Goal: Transaction & Acquisition: Register for event/course

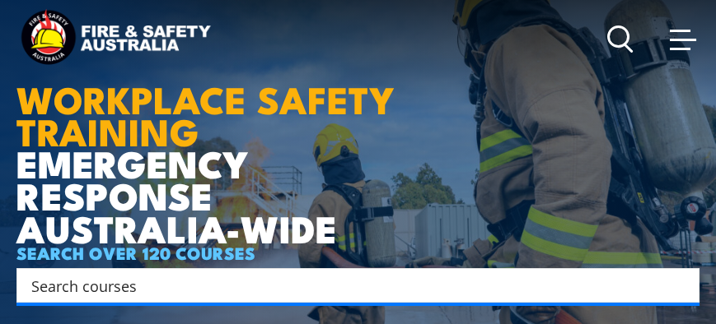
scroll to position [164, 0]
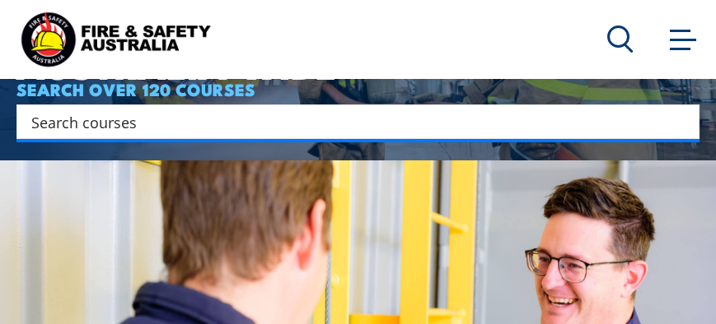
click at [86, 126] on input "Search input" at bounding box center [347, 122] width 632 height 25
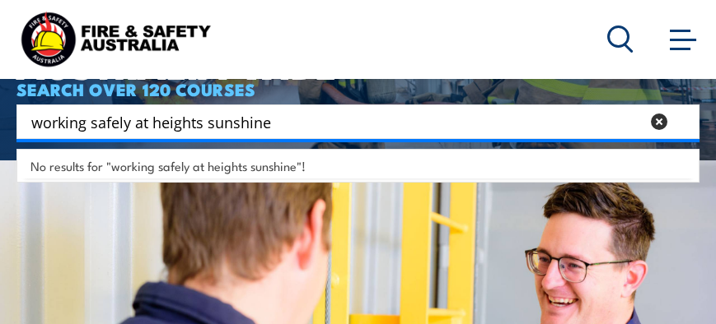
type input "working safely at heights sunshine"
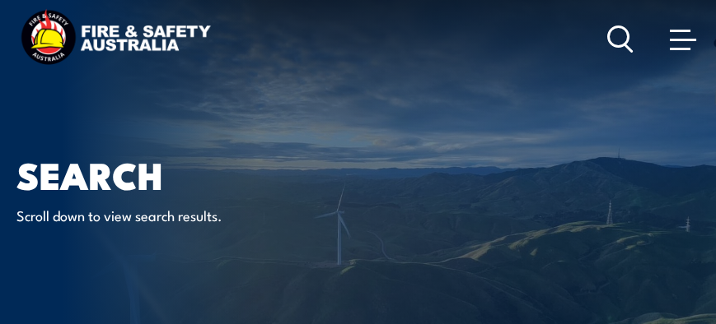
click at [609, 33] on circle at bounding box center [619, 36] width 20 height 20
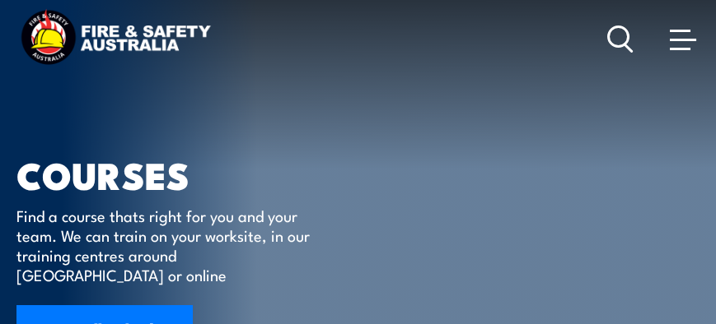
scroll to position [82, 0]
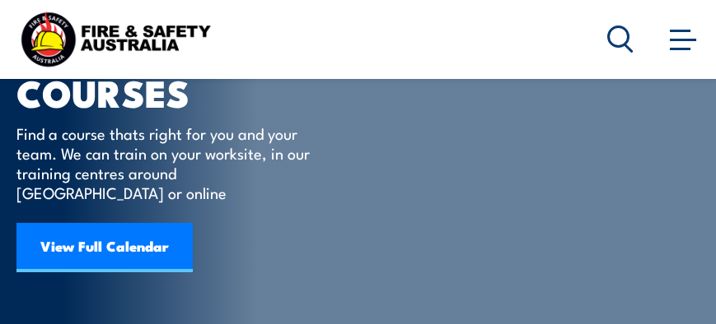
click at [97, 228] on link "View Full Calendar" at bounding box center [104, 247] width 176 height 49
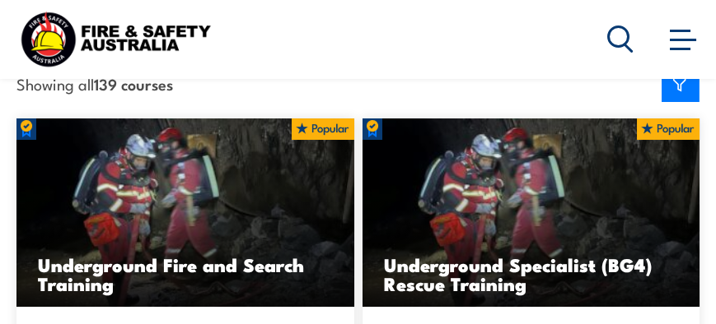
scroll to position [576, 0]
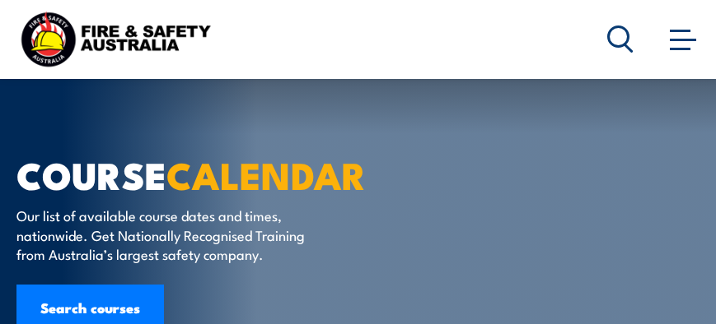
click at [113, 285] on link "Search courses" at bounding box center [89, 309] width 147 height 49
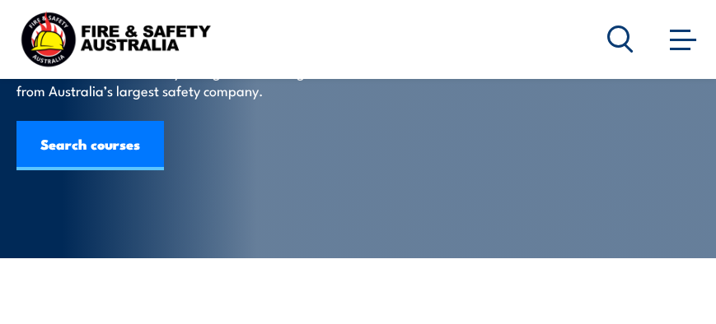
scroll to position [164, 0]
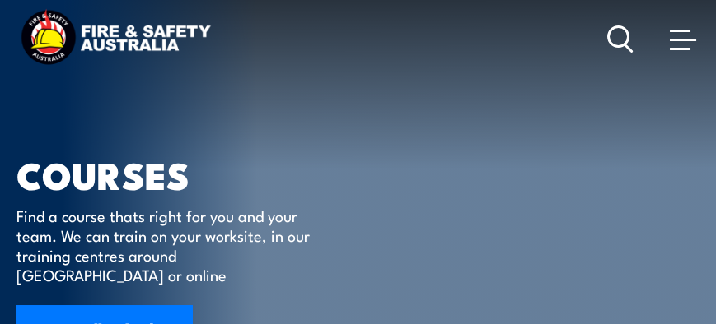
scroll to position [164, 0]
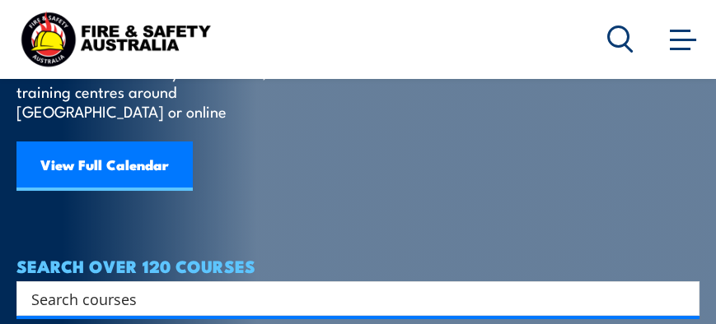
click at [132, 287] on input "Search input" at bounding box center [347, 299] width 632 height 25
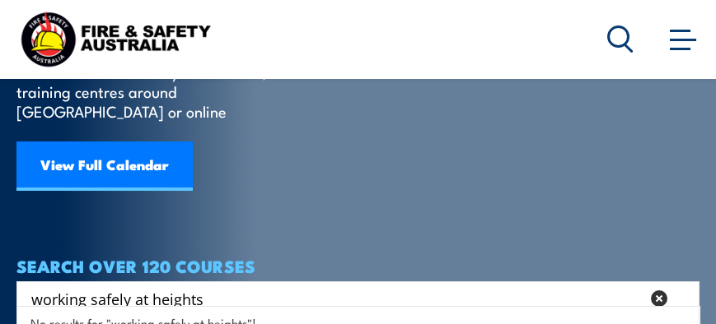
scroll to position [329, 0]
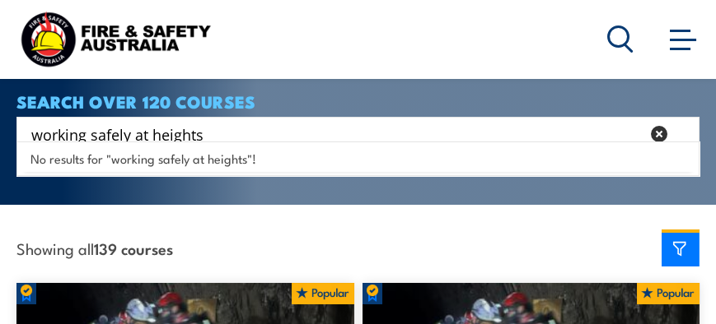
type input "working safely at heights"
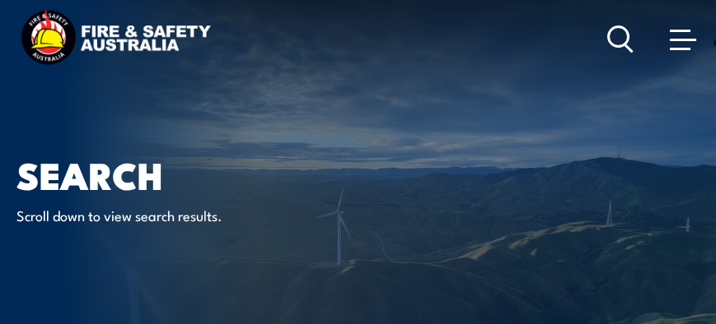
click at [676, 45] on span at bounding box center [683, 39] width 26 height 18
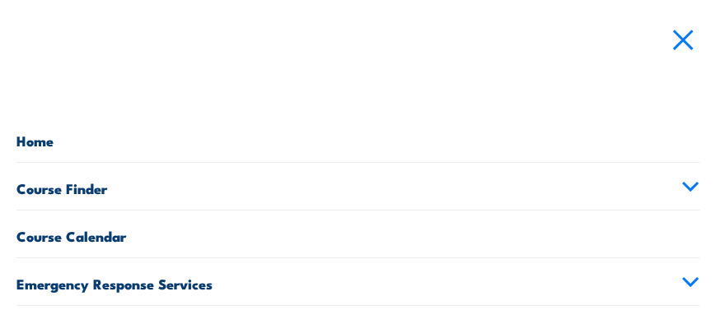
click at [68, 189] on link "Course Finder" at bounding box center [357, 186] width 683 height 47
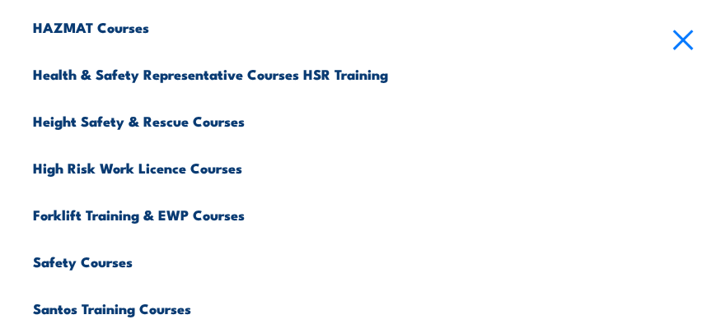
scroll to position [666, 0]
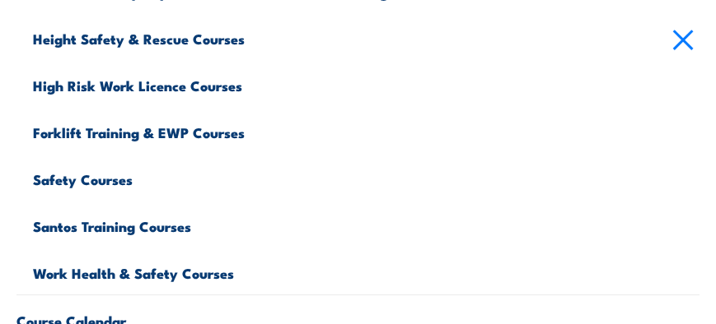
click at [83, 182] on link "Safety Courses" at bounding box center [366, 177] width 666 height 47
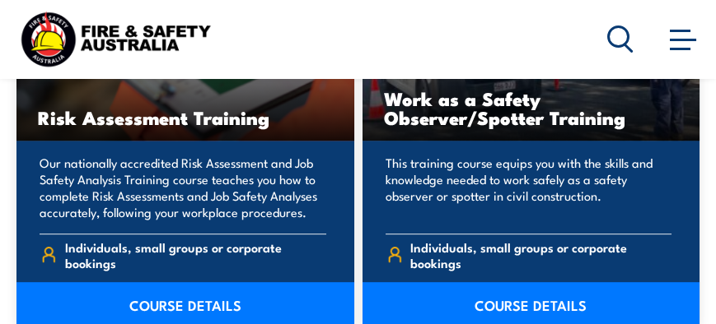
scroll to position [3293, 0]
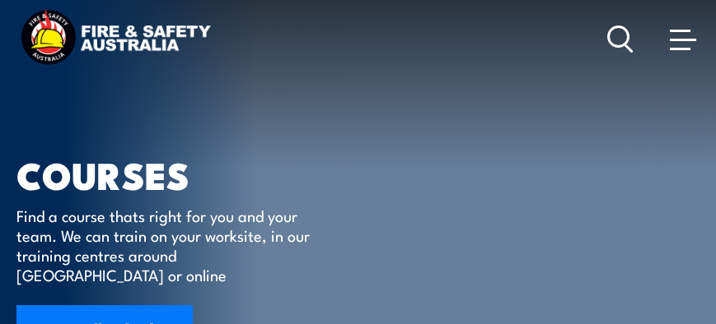
scroll to position [247, 0]
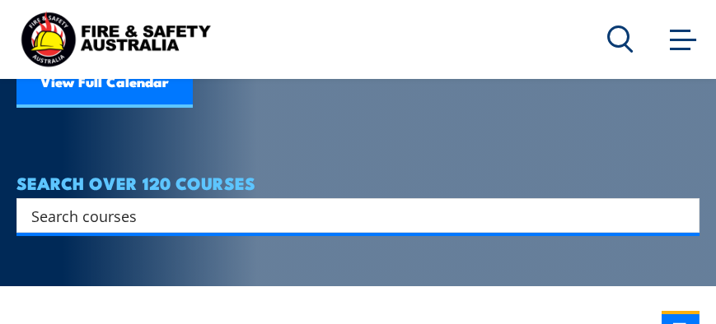
click at [99, 207] on input "Search input" at bounding box center [347, 215] width 632 height 25
type input "sunshine"
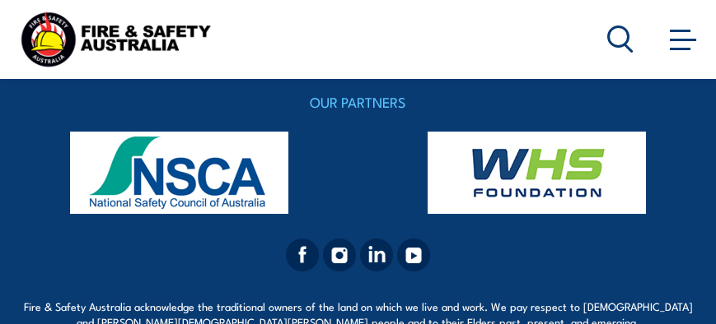
scroll to position [576, 0]
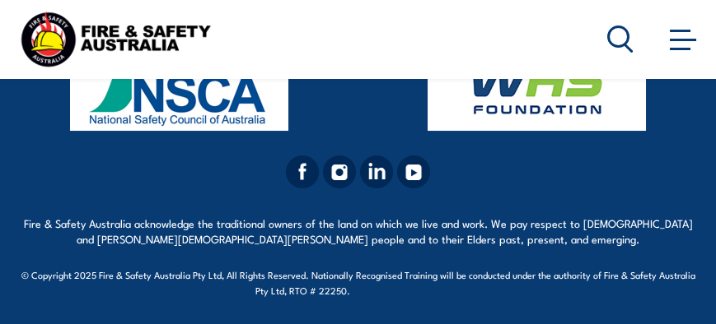
click at [170, 118] on img at bounding box center [178, 90] width 325 height 82
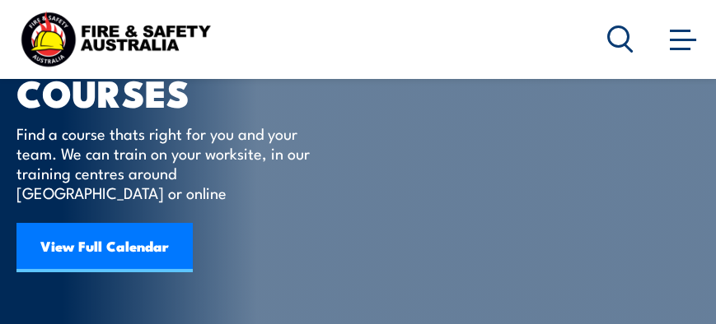
scroll to position [165, 0]
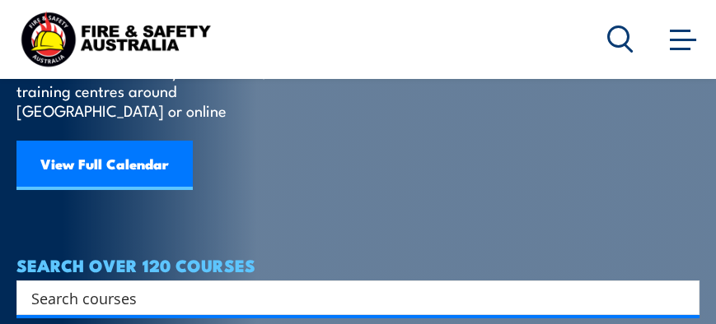
click at [91, 145] on link "View Full Calendar" at bounding box center [104, 165] width 176 height 49
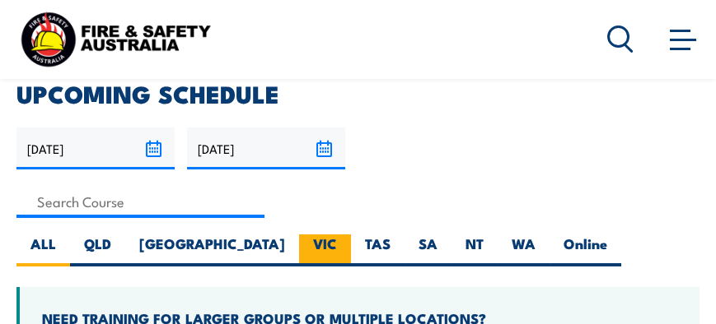
click at [299, 241] on label "VIC" at bounding box center [325, 251] width 52 height 32
click at [337, 241] on input "VIC" at bounding box center [342, 240] width 11 height 11
radio input "true"
click at [299, 243] on label "VIC" at bounding box center [325, 251] width 52 height 32
click at [337, 243] on input "VIC" at bounding box center [342, 240] width 11 height 11
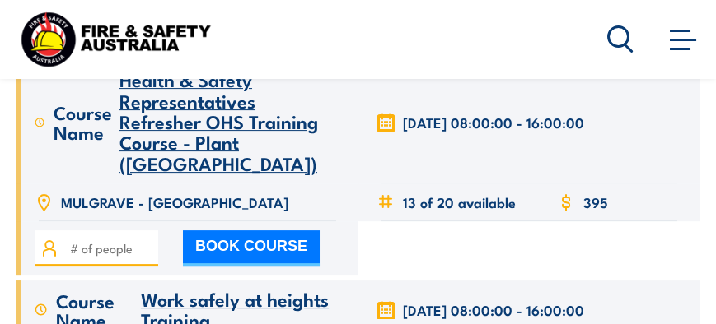
scroll to position [1894, 0]
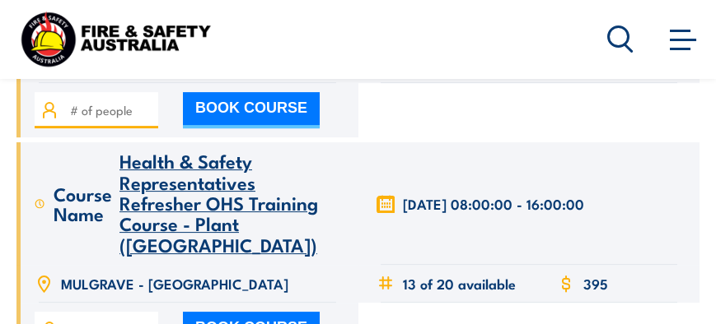
click at [182, 189] on span "Health & Safety Representatives Refresher OHS Training Course - Plant ([GEOGRAP…" at bounding box center [218, 203] width 198 height 112
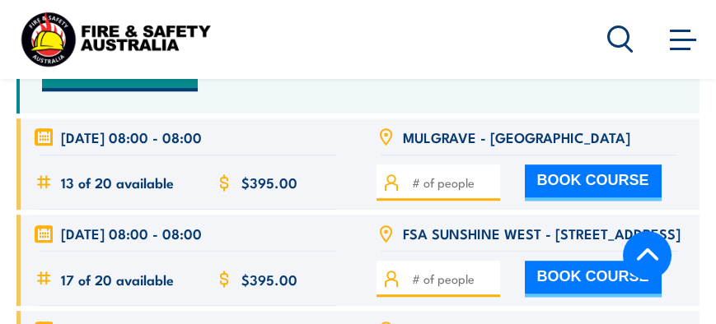
scroll to position [3706, 0]
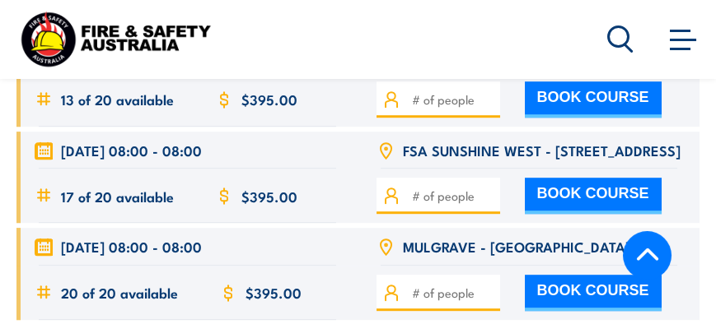
click at [552, 198] on button "BOOK COURSE" at bounding box center [593, 196] width 137 height 36
type input "1"
click at [574, 191] on button "BOOK COURSE" at bounding box center [593, 196] width 137 height 36
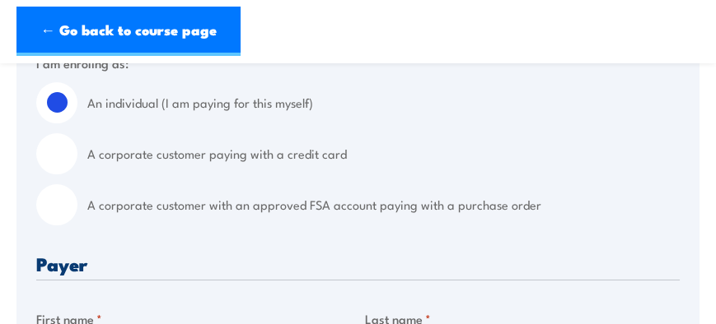
scroll to position [412, 0]
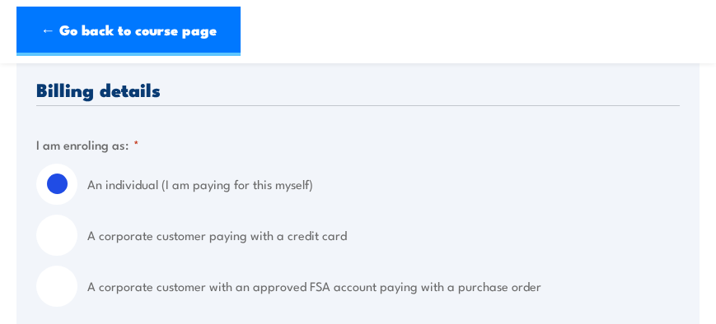
click at [56, 240] on input "A corporate customer paying with a credit card" at bounding box center [56, 235] width 41 height 41
radio input "true"
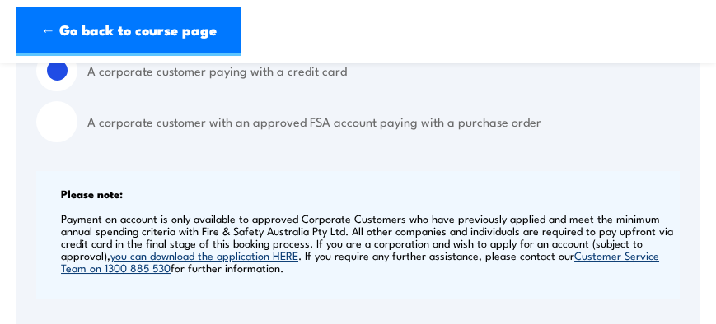
scroll to position [741, 0]
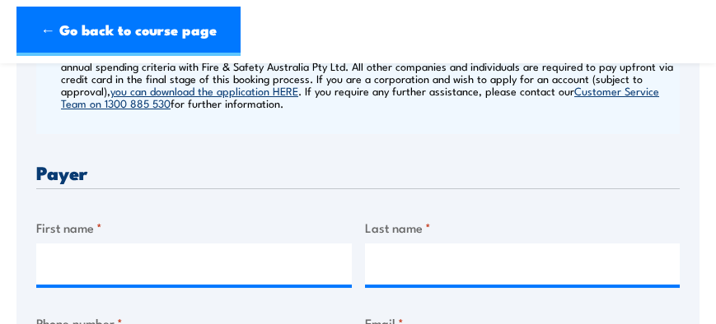
click at [76, 226] on label "First name *" at bounding box center [193, 227] width 315 height 19
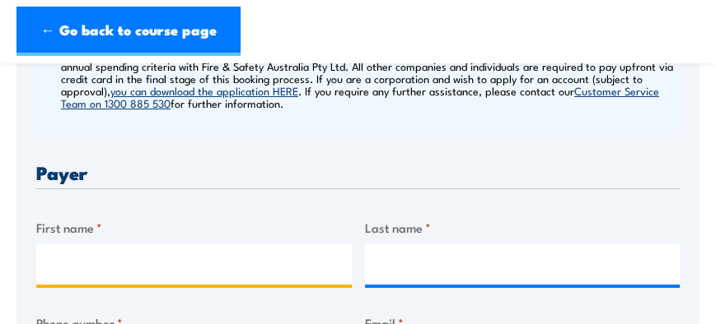
click at [76, 244] on input "First name *" at bounding box center [193, 264] width 315 height 41
type input "[PERSON_NAME]"
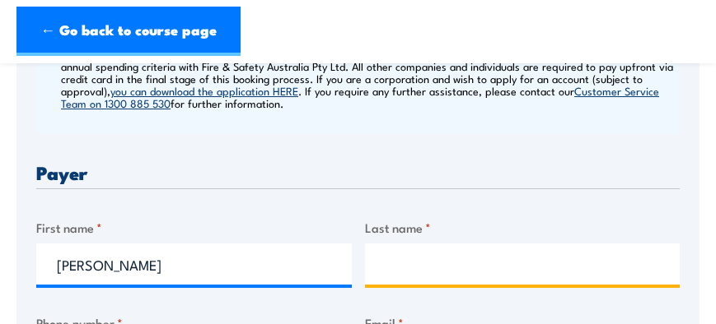
type input "Broadway"
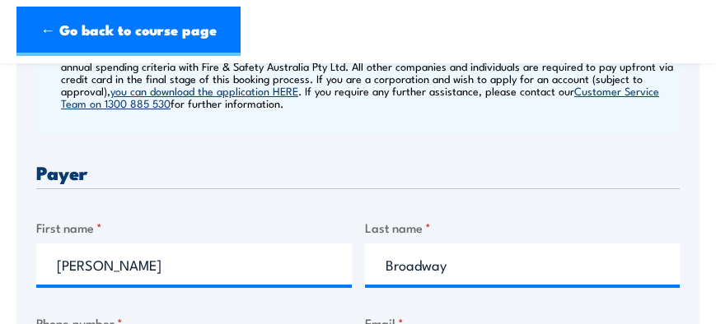
type input "0407949489"
type input "[DOMAIN_NAME][EMAIL_ADDRESS][DOMAIN_NAME]"
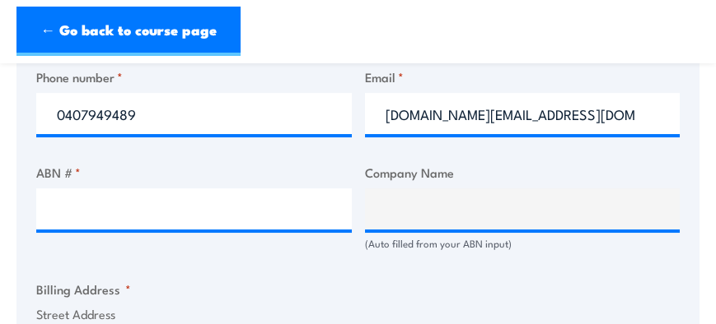
scroll to position [1071, 0]
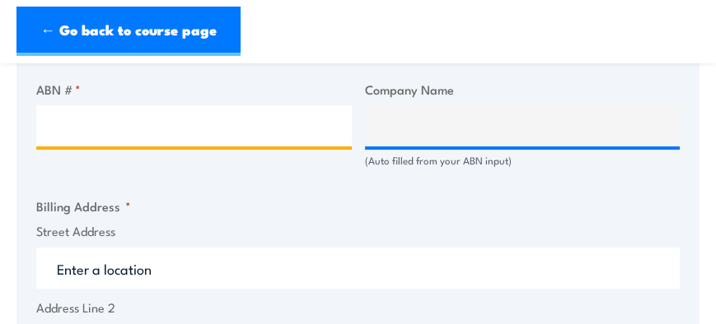
click at [88, 128] on input "ABN # *" at bounding box center [193, 125] width 315 height 41
click at [82, 137] on input "ABN # *" at bounding box center [193, 125] width 315 height 41
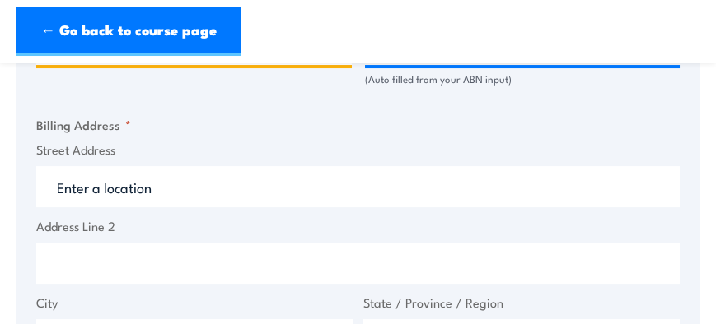
scroll to position [987, 0]
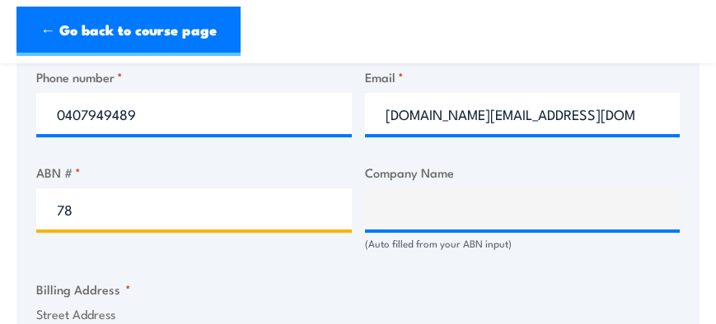
type input "8"
type input "52397549484"
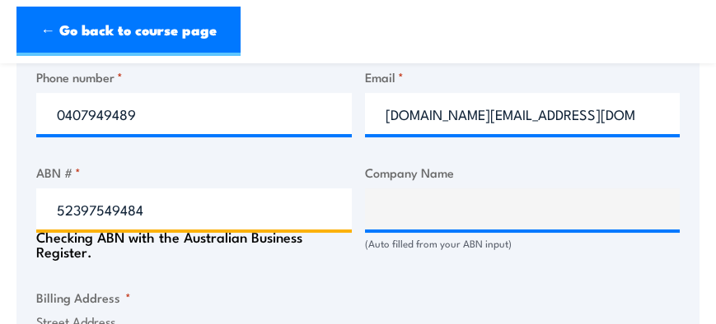
type input "[GEOGRAPHIC_DATA]"
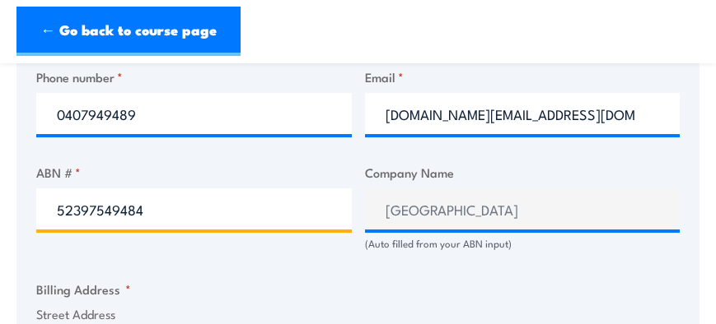
scroll to position [1152, 0]
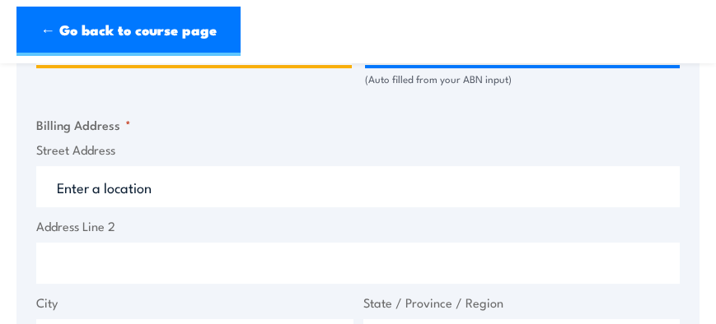
type input "52397549484"
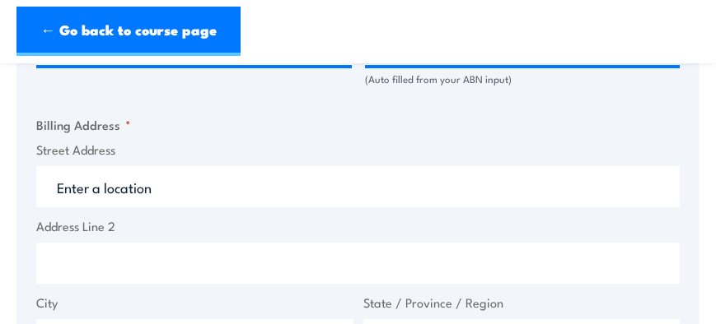
click at [92, 184] on input "Street Address" at bounding box center [357, 186] width 643 height 41
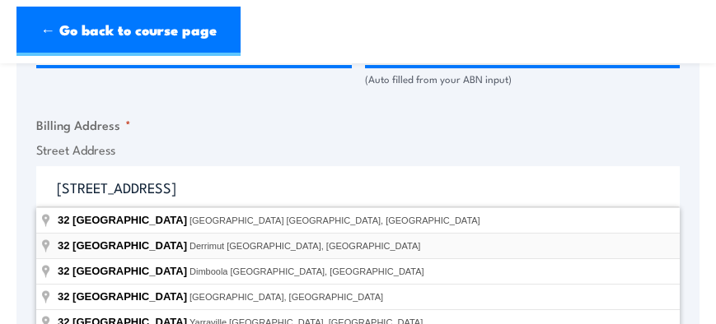
scroll to position [1235, 0]
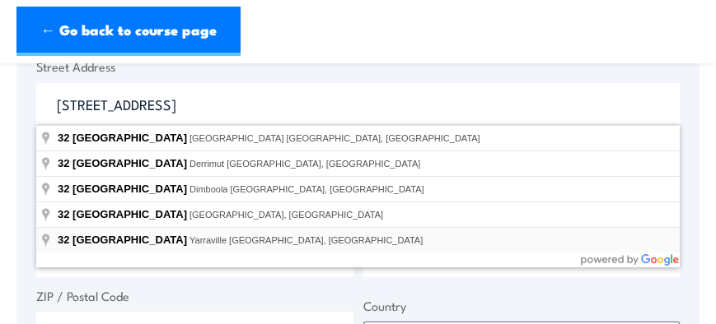
type input "[STREET_ADDRESS]"
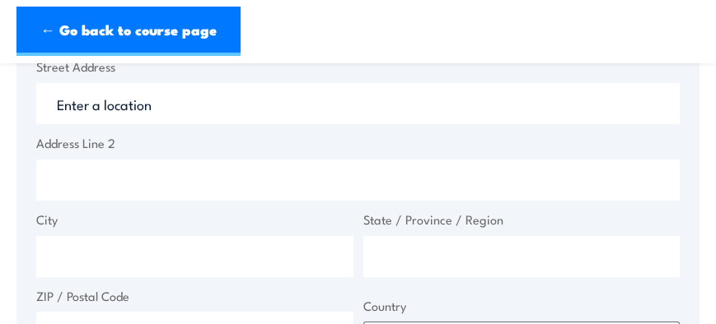
type input "[STREET_ADDRESS]"
type input "Yarraville"
type input "Victoria"
type input "3013"
select select "[GEOGRAPHIC_DATA]"
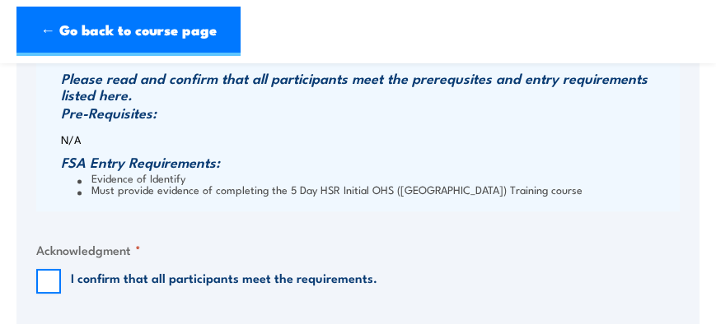
scroll to position [1729, 0]
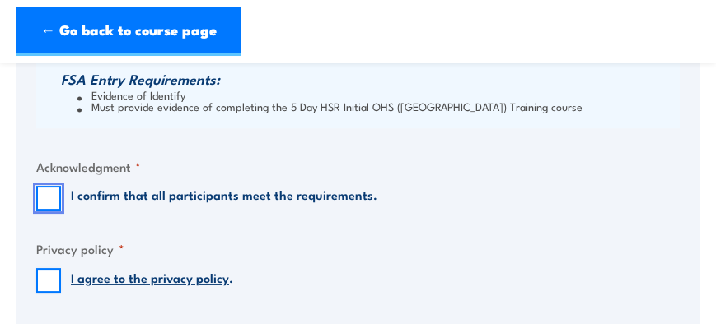
click at [56, 195] on input "I confirm that all participants meet the requirements." at bounding box center [48, 198] width 25 height 25
checkbox input "true"
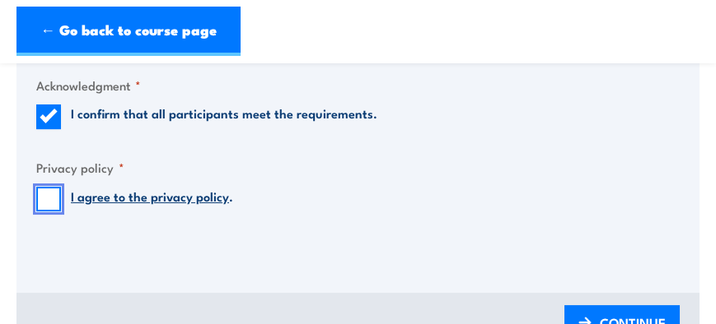
drag, startPoint x: 43, startPoint y: 200, endPoint x: 91, endPoint y: 212, distance: 49.1
click at [43, 200] on input "I agree to the privacy policy ." at bounding box center [48, 199] width 25 height 25
checkbox input "true"
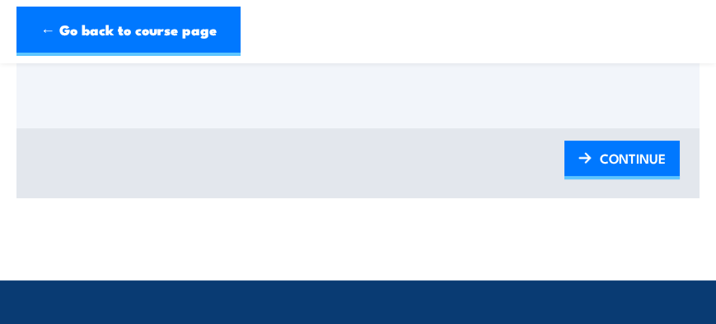
click at [624, 159] on span "CONTINUE" at bounding box center [633, 159] width 66 height 44
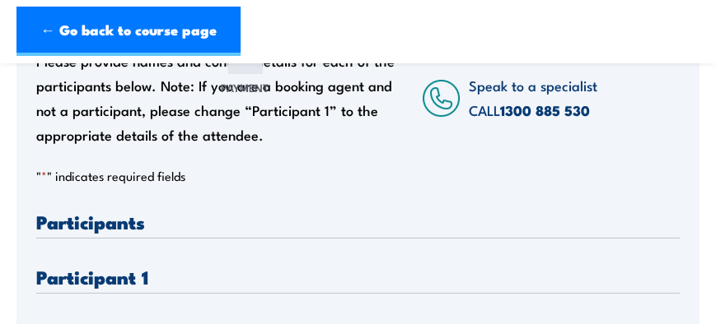
scroll to position [493, 0]
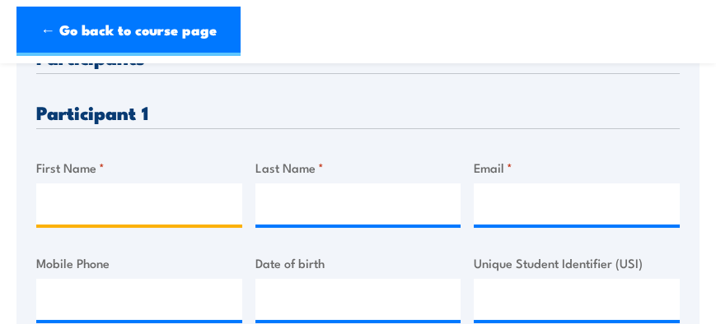
click at [96, 203] on input "First Name *" at bounding box center [139, 204] width 206 height 41
type input "[PERSON_NAME]"
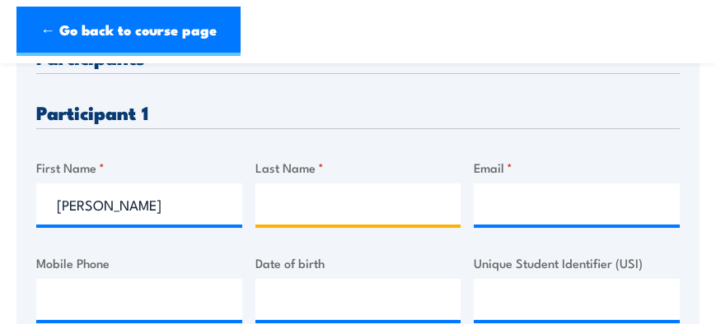
type input "[PERSON_NAME]"
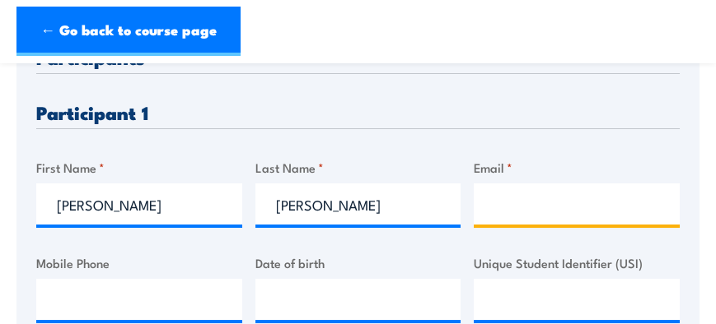
type input "[PERSON_NAME][EMAIL_ADDRESS][PERSON_NAME][DOMAIN_NAME]"
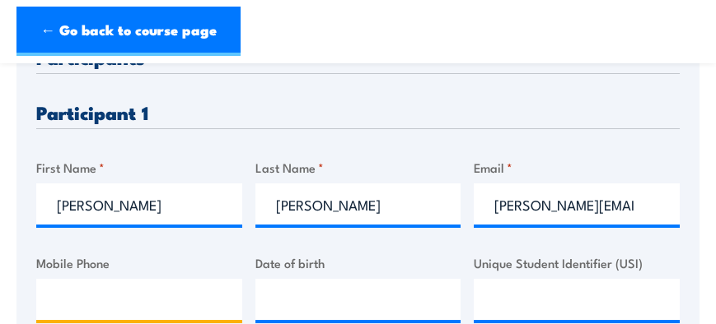
type input "0393147054"
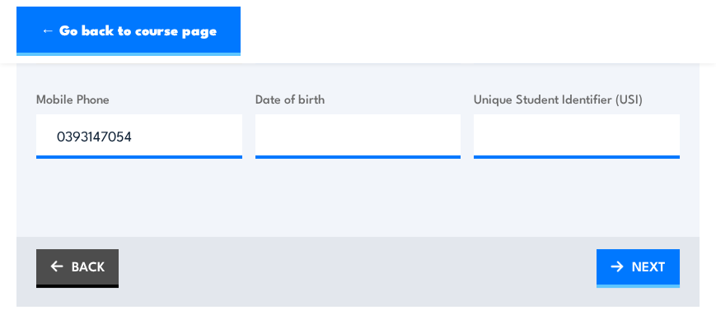
scroll to position [576, 0]
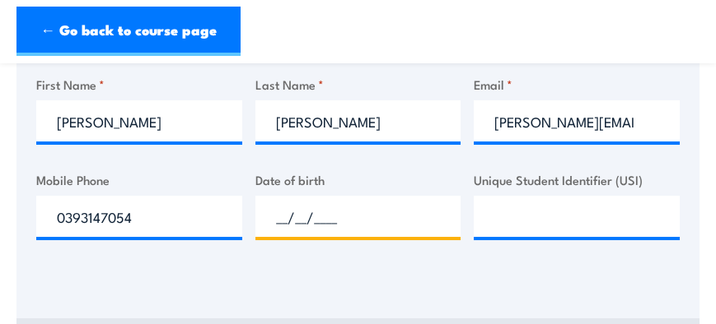
click at [348, 216] on input "__/__/____" at bounding box center [358, 216] width 206 height 41
type input "[DATE]"
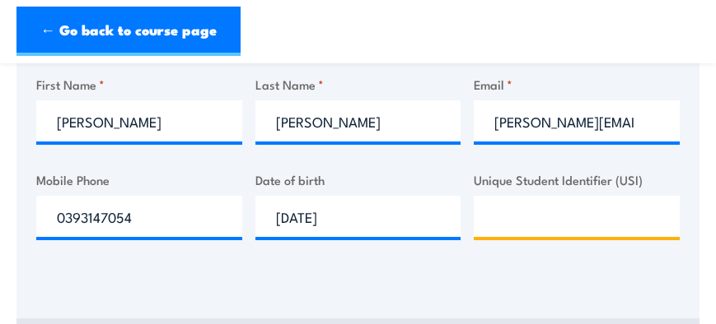
click at [496, 223] on input "Unique Student Identifier (USI)" at bounding box center [577, 216] width 206 height 41
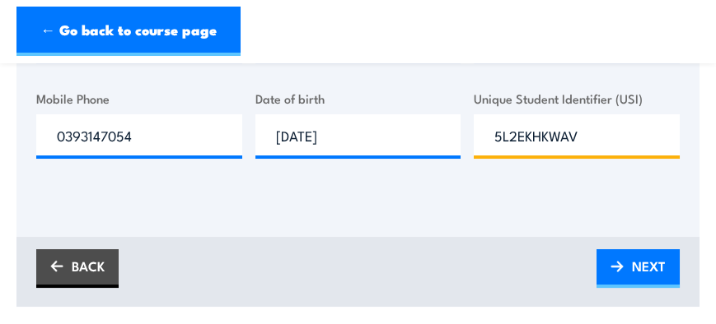
type input "5L2EKHKWAV"
click at [623, 263] on img at bounding box center [616, 267] width 13 height 12
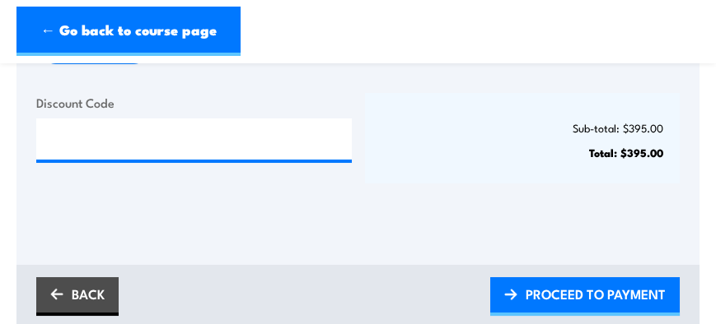
scroll to position [412, 0]
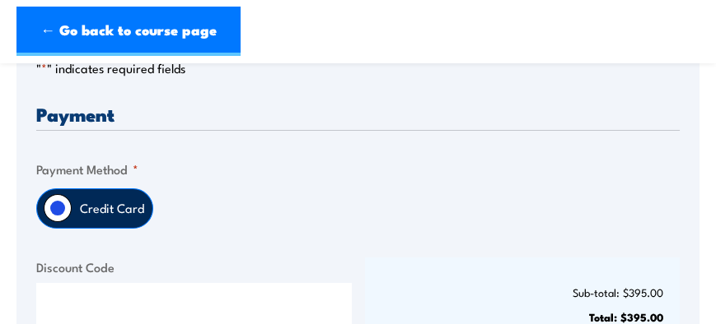
drag, startPoint x: 100, startPoint y: 207, endPoint x: 217, endPoint y: 214, distance: 117.2
click at [100, 207] on label "Credit Card" at bounding box center [112, 208] width 81 height 39
click at [72, 207] on input "Credit Card" at bounding box center [58, 208] width 28 height 28
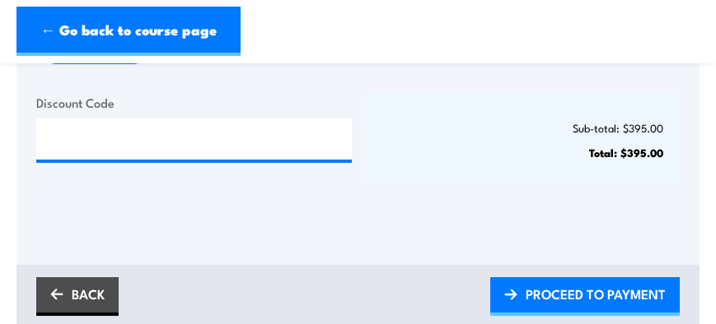
scroll to position [658, 0]
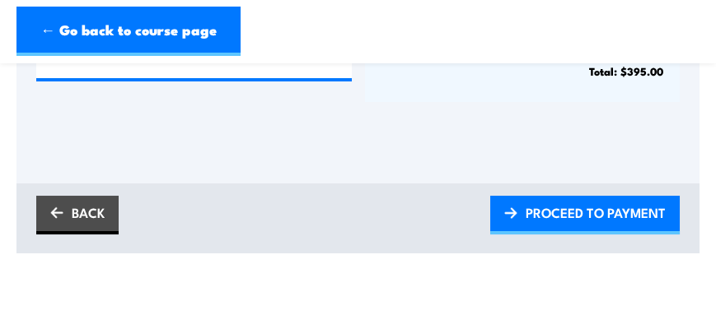
click at [614, 215] on span "PROCEED TO PAYMENT" at bounding box center [595, 213] width 140 height 44
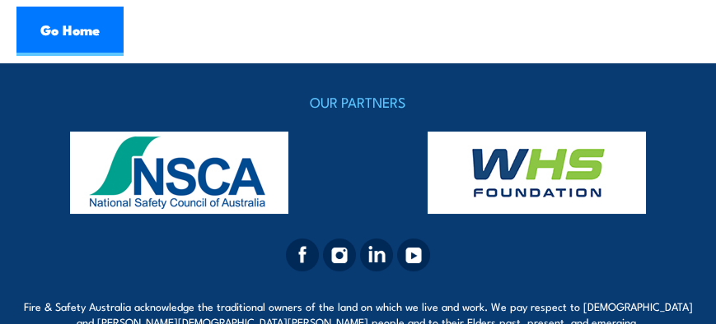
scroll to position [1105, 0]
